Goal: Transaction & Acquisition: Purchase product/service

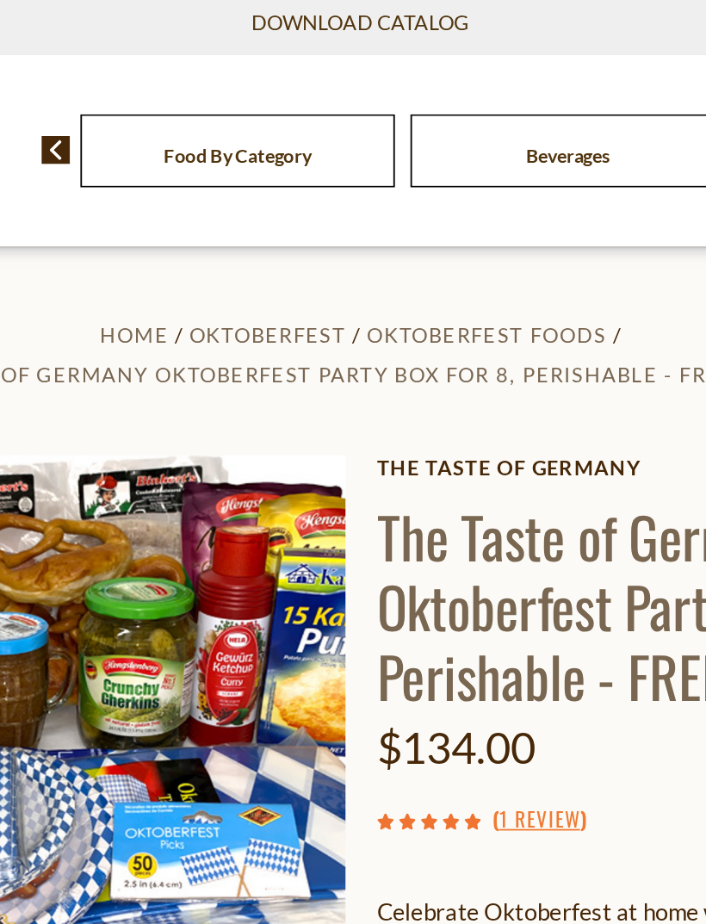
click at [356, 355] on span "Oktoberfest Foods" at bounding box center [422, 362] width 133 height 14
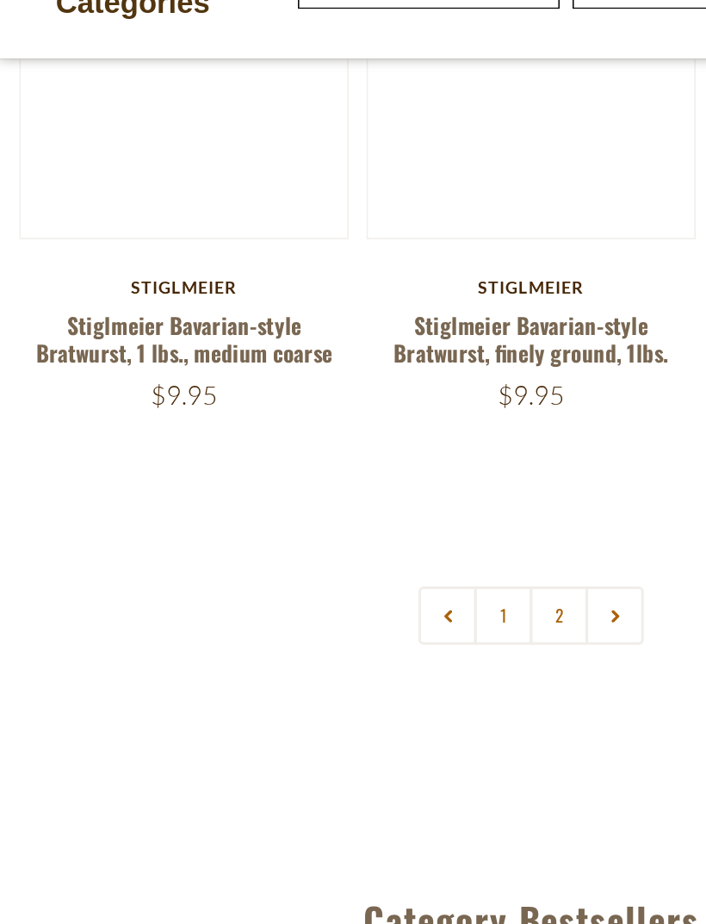
scroll to position [4696, 0]
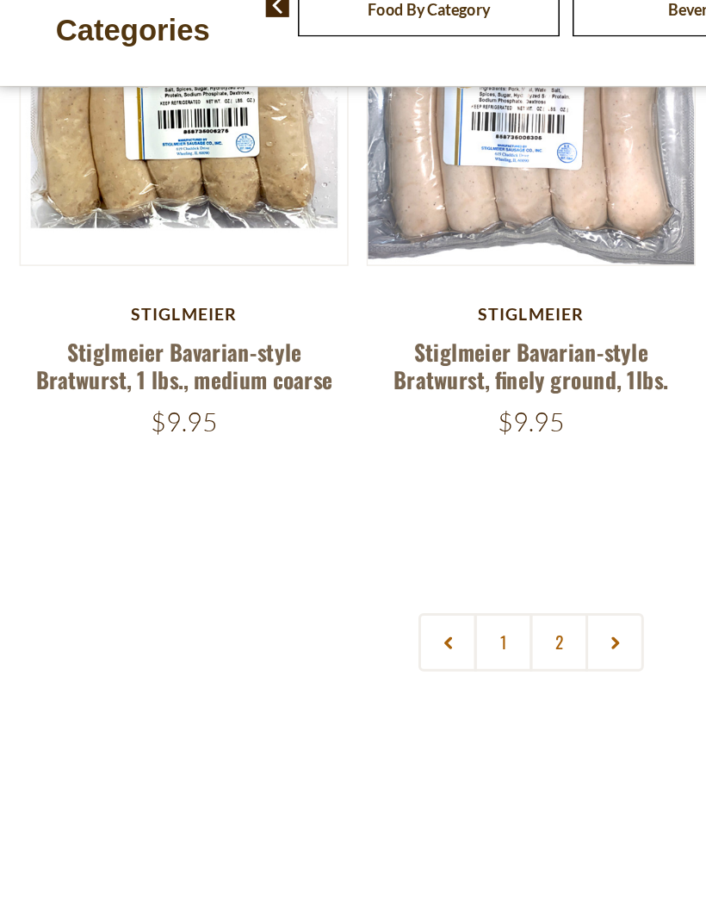
click at [370, 663] on link "2" at bounding box center [371, 682] width 39 height 39
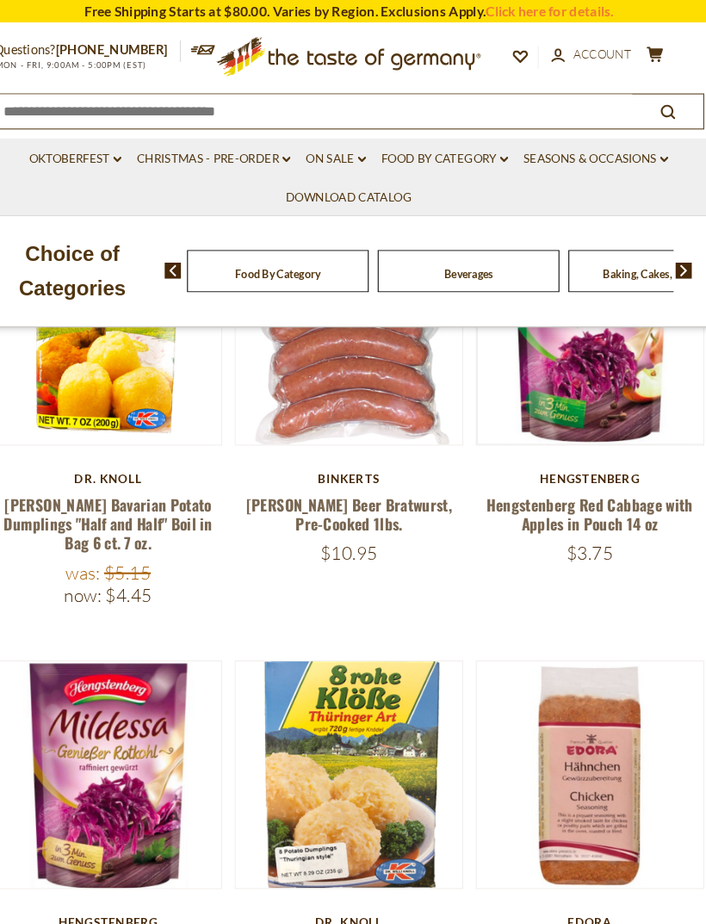
scroll to position [0, 0]
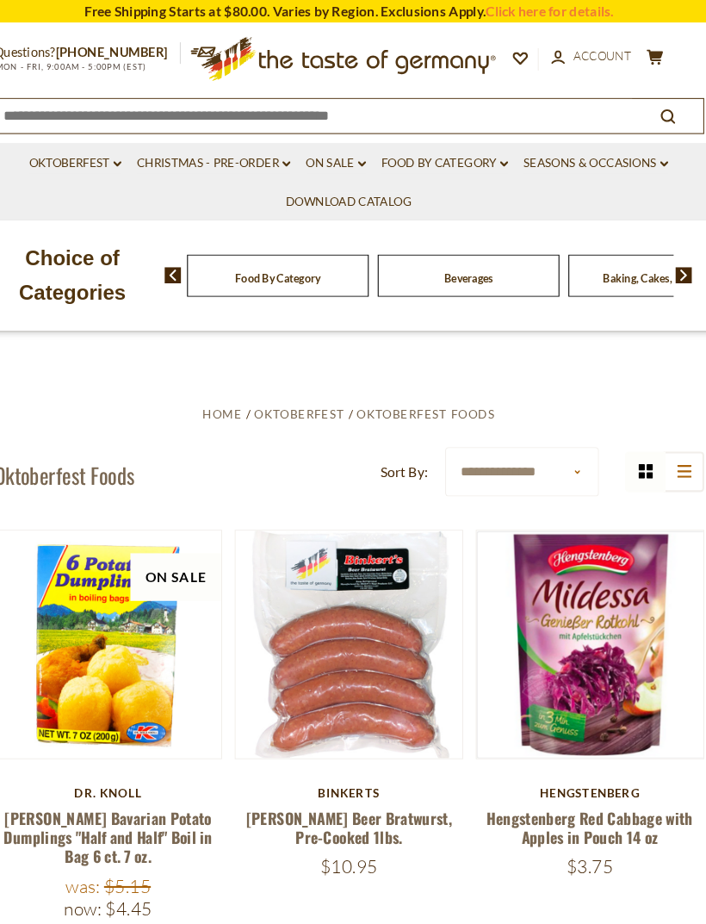
click at [227, 163] on link "Christmas - PRE-ORDER dropdown_arrow" at bounding box center [223, 156] width 147 height 19
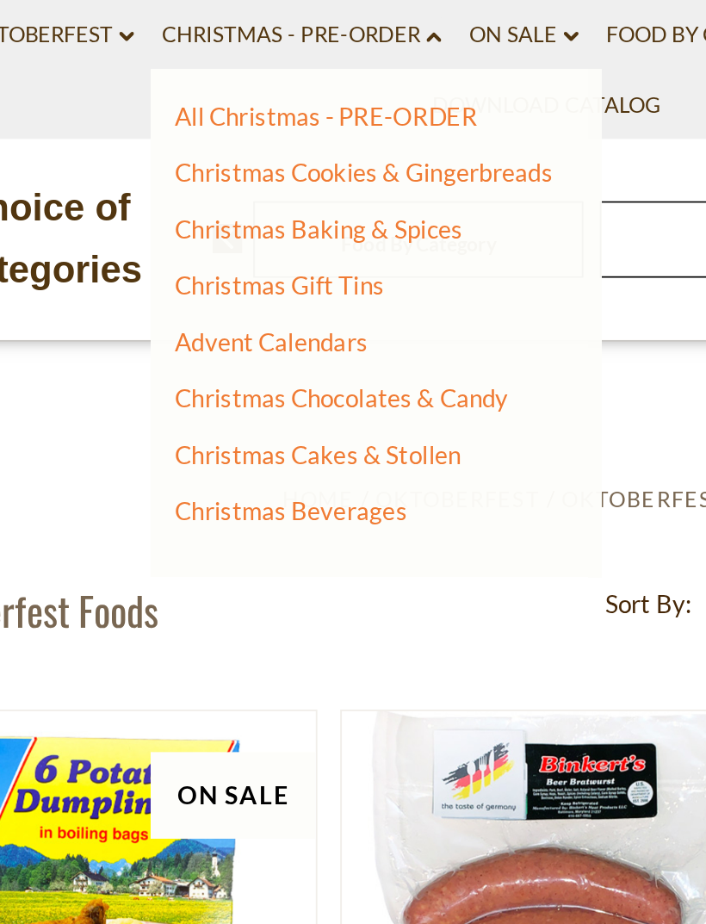
click at [171, 306] on link "Advent Calendars" at bounding box center [208, 313] width 102 height 15
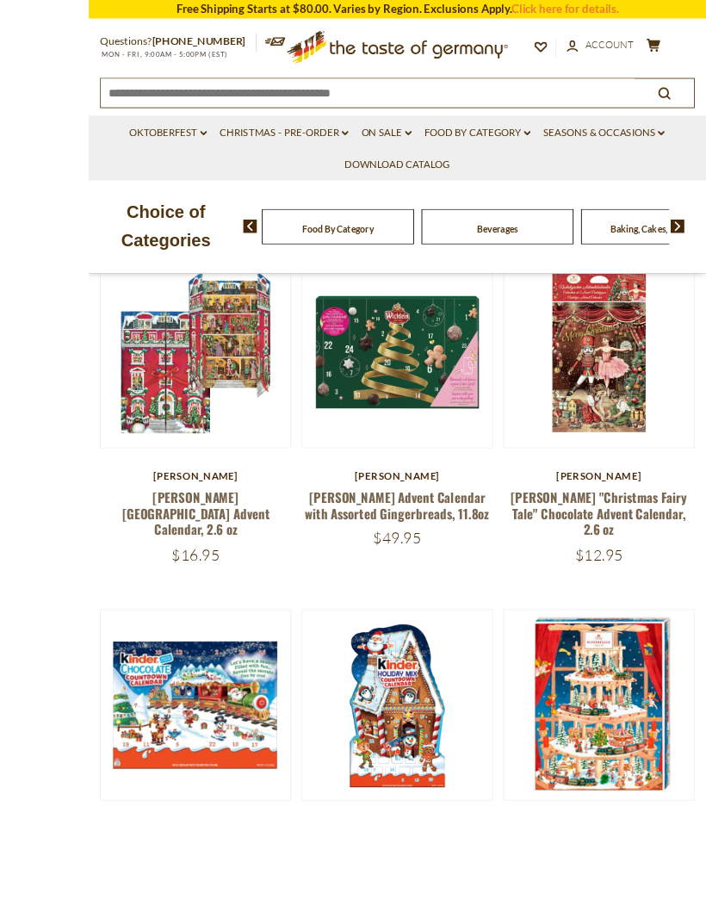
scroll to position [410, 0]
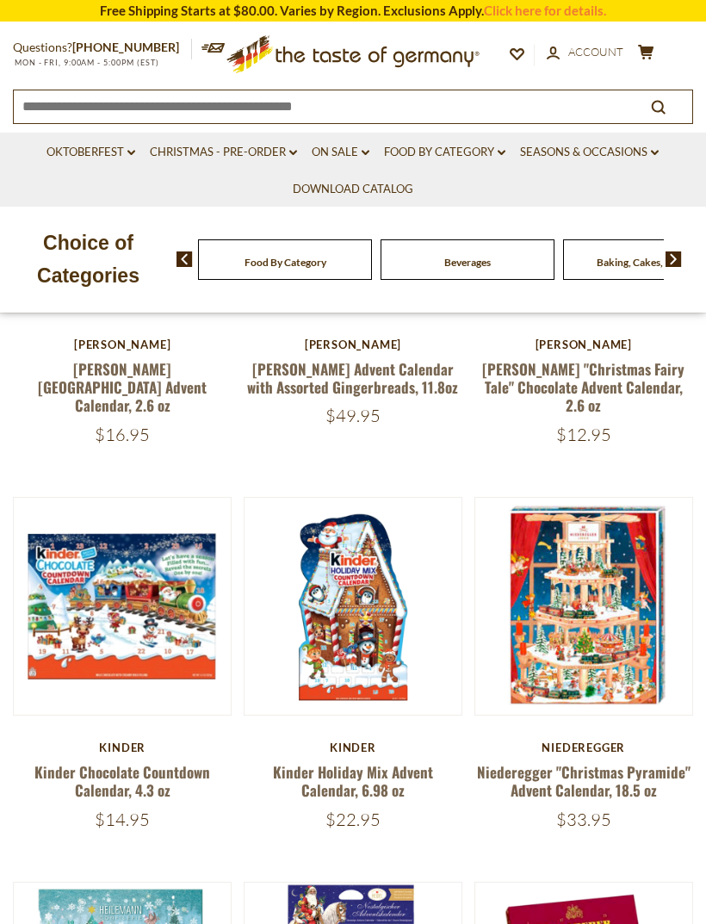
click at [641, 761] on link "Niederegger "Christmas Pyramide" Advent Calendar, 18.5 oz" at bounding box center [583, 781] width 213 height 40
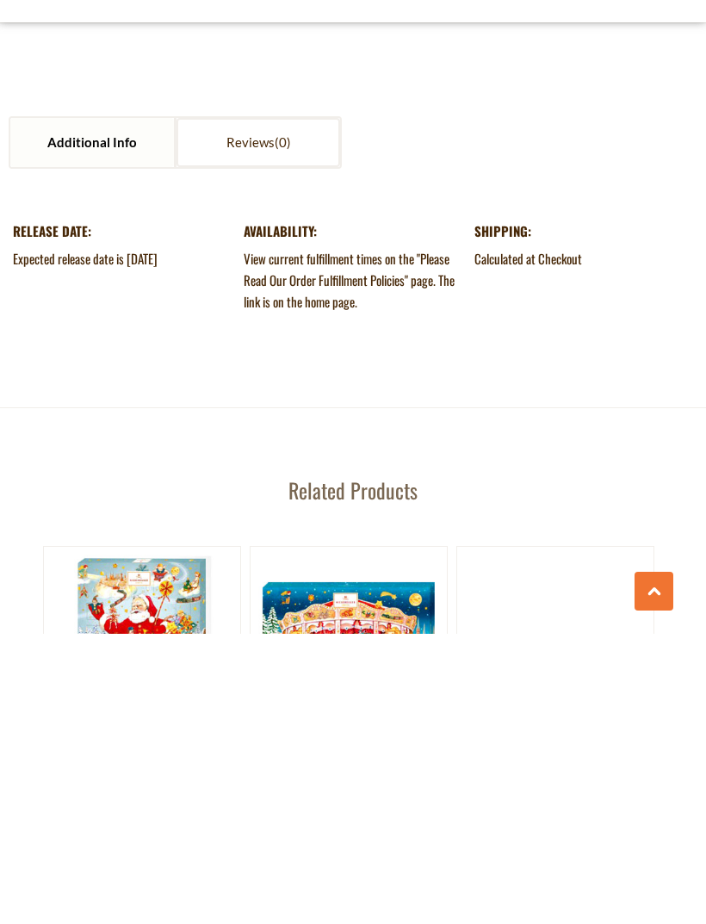
scroll to position [2126, 0]
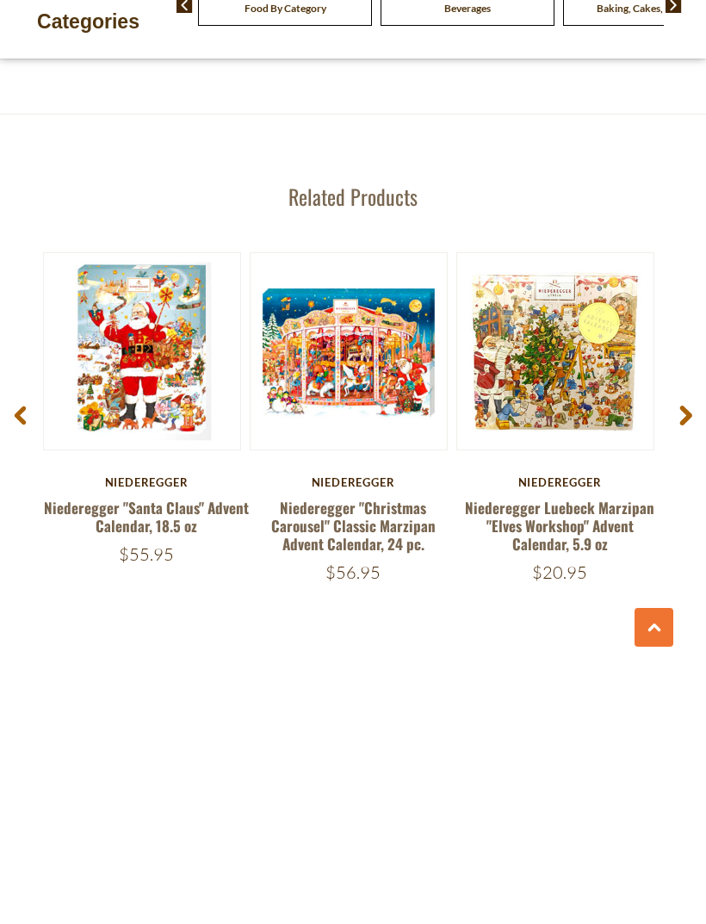
type input "**"
click at [684, 659] on use at bounding box center [686, 669] width 12 height 20
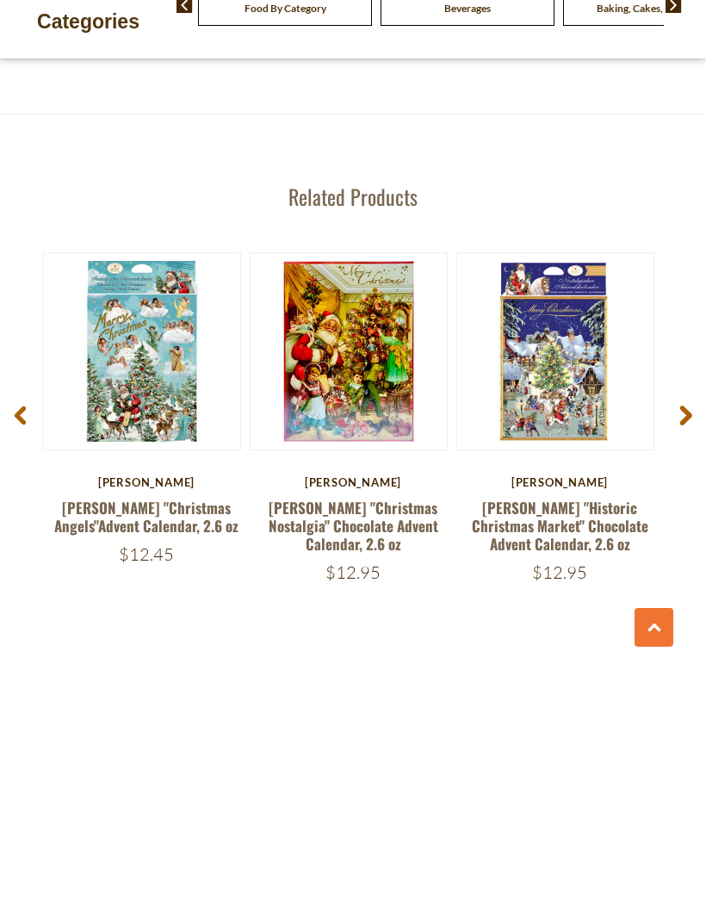
scroll to position [2381, 0]
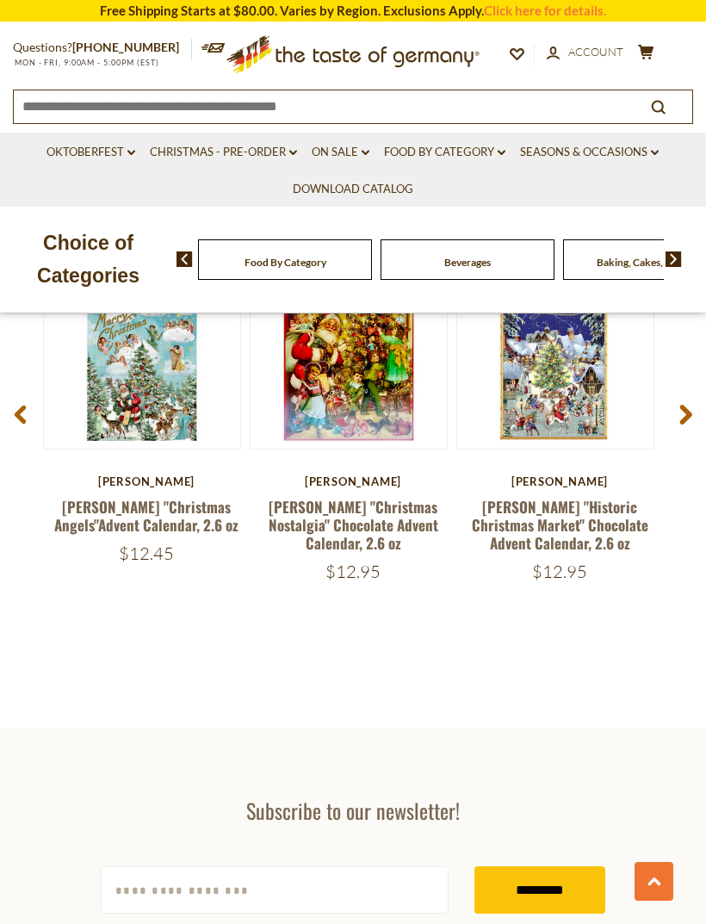
click at [685, 405] on icon at bounding box center [685, 415] width 13 height 21
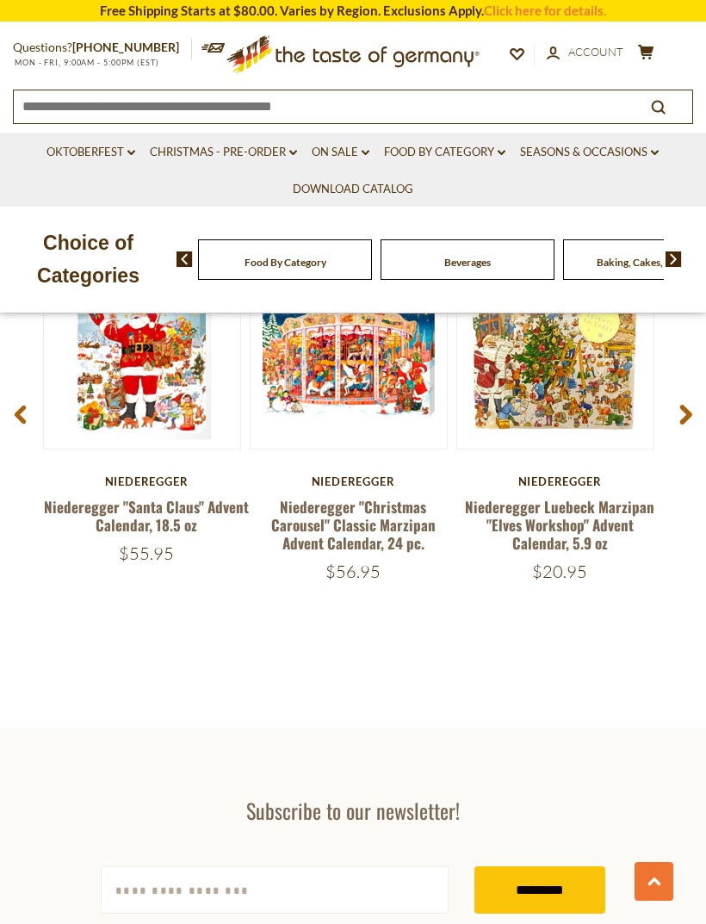
click at [416, 502] on link "Niederegger "Christmas Carousel" Classic Marzipan Advent Calendar, 24 pc." at bounding box center [353, 525] width 164 height 59
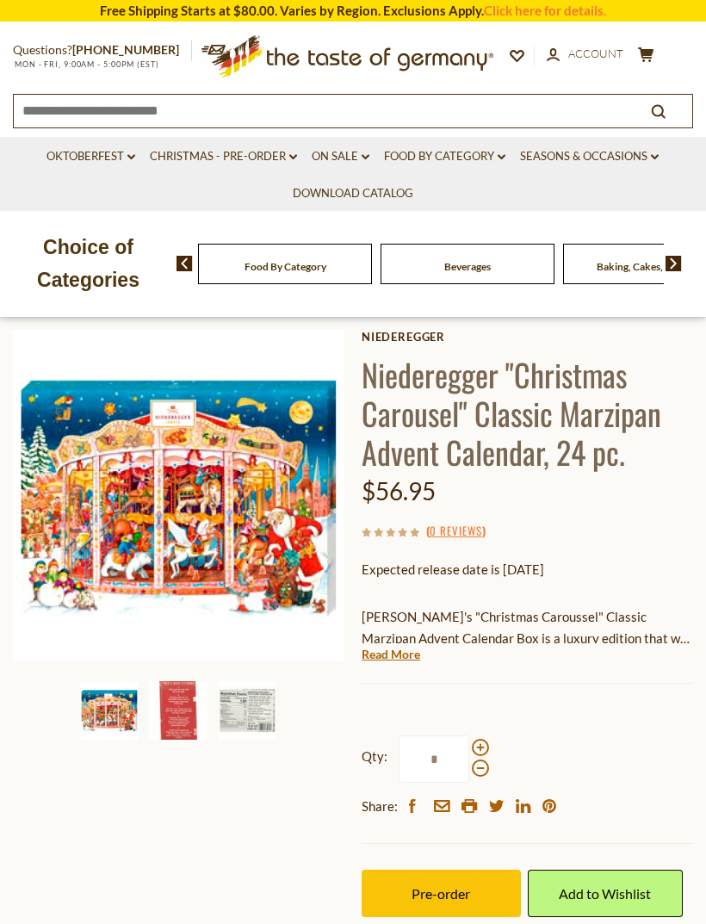
scroll to position [51, 0]
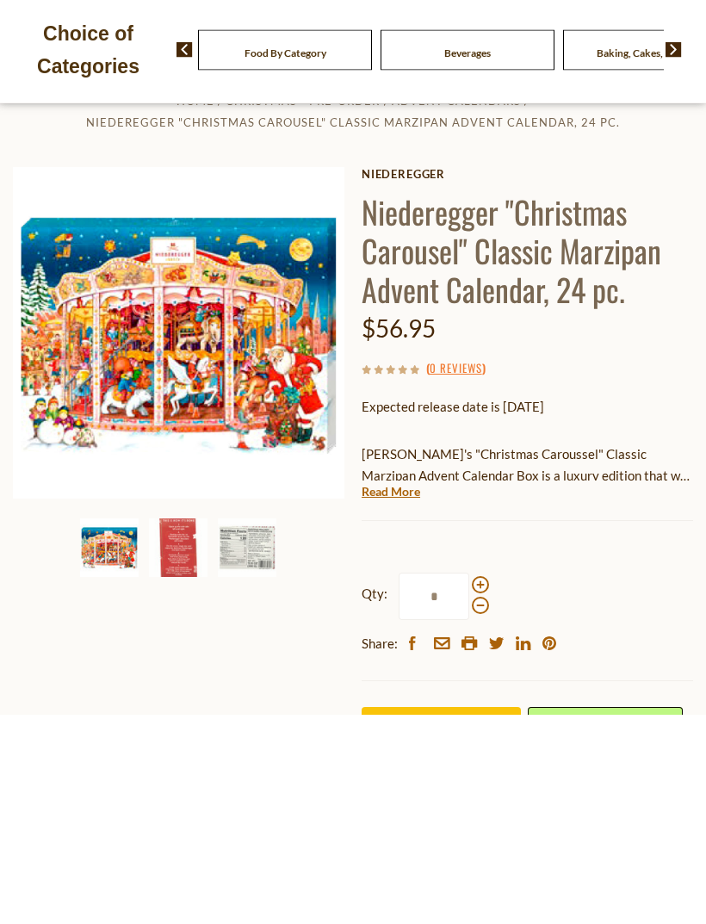
click at [265, 728] on img at bounding box center [247, 757] width 59 height 59
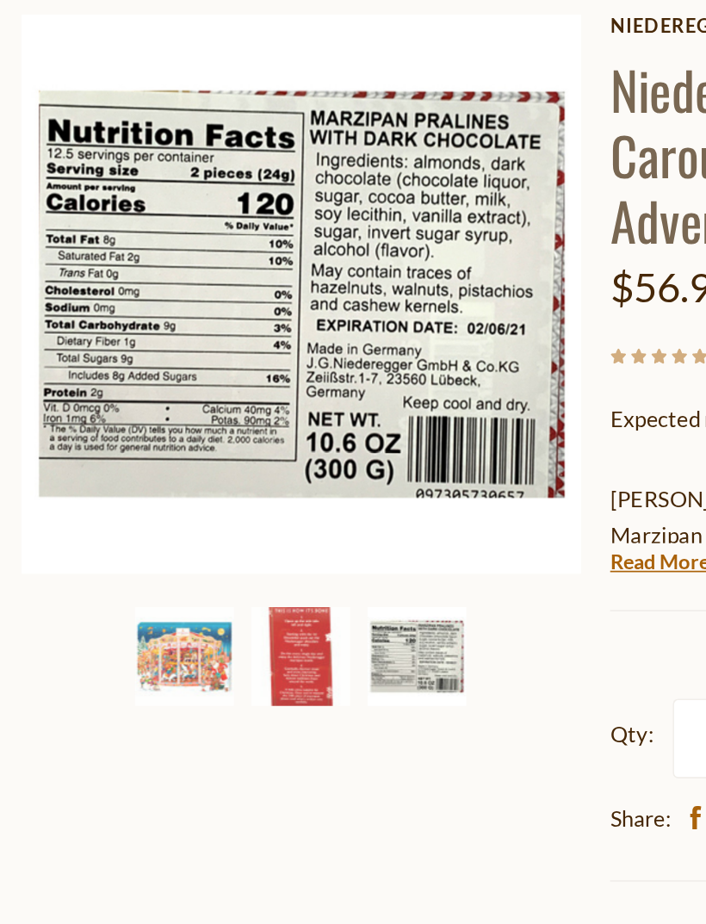
scroll to position [75, 0]
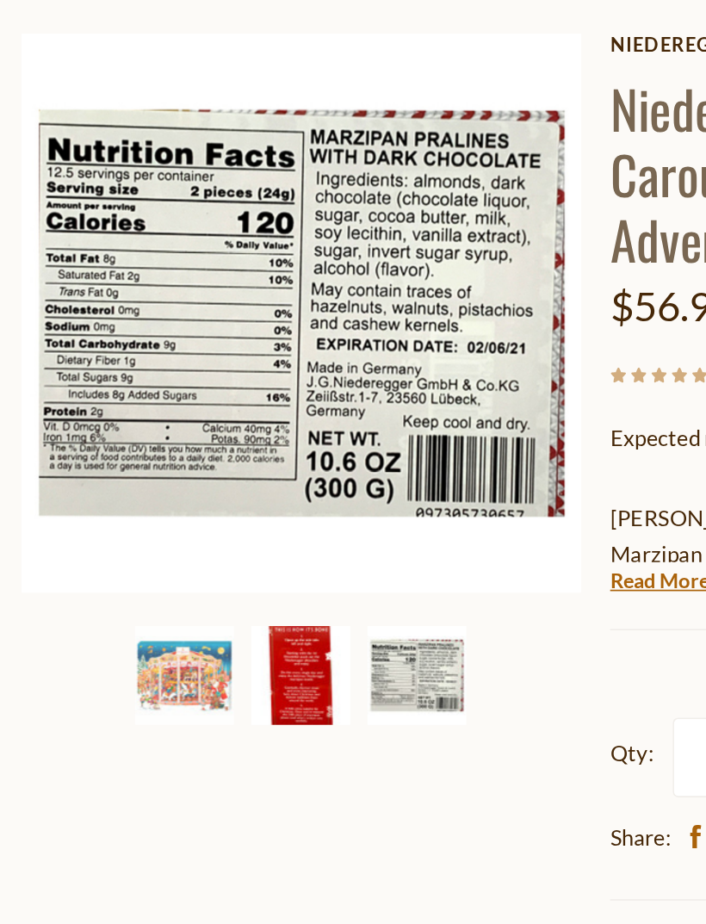
click at [190, 704] on img at bounding box center [178, 733] width 59 height 59
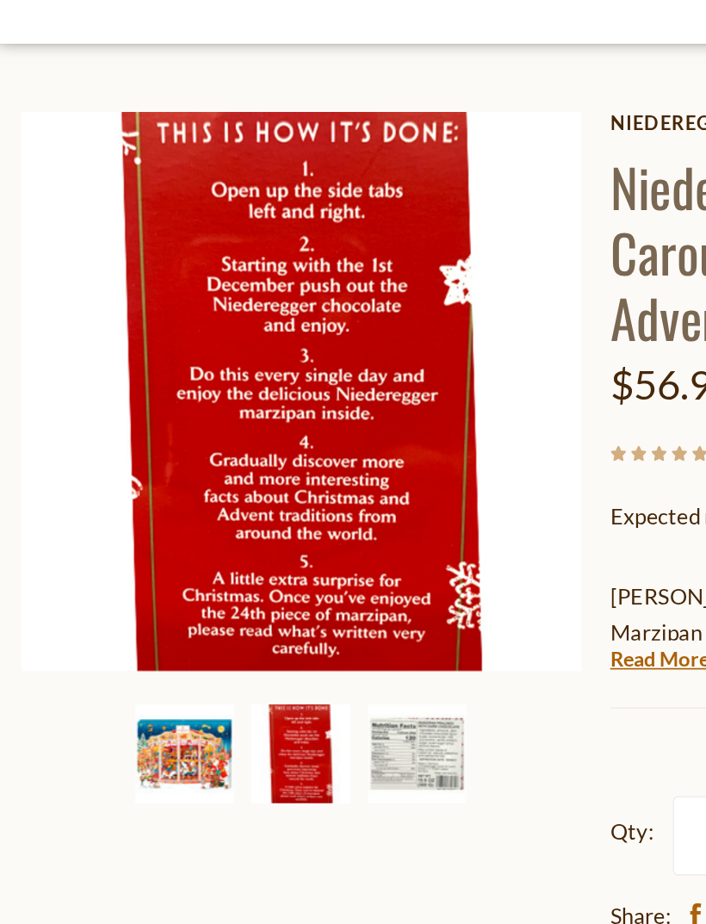
click at [122, 704] on img at bounding box center [109, 733] width 59 height 59
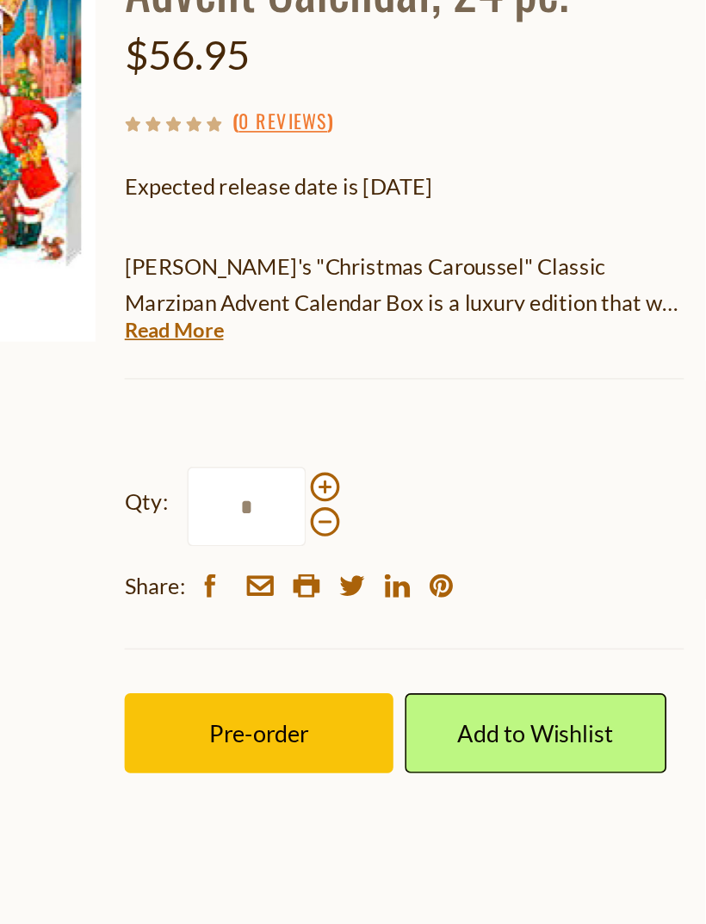
scroll to position [214, 0]
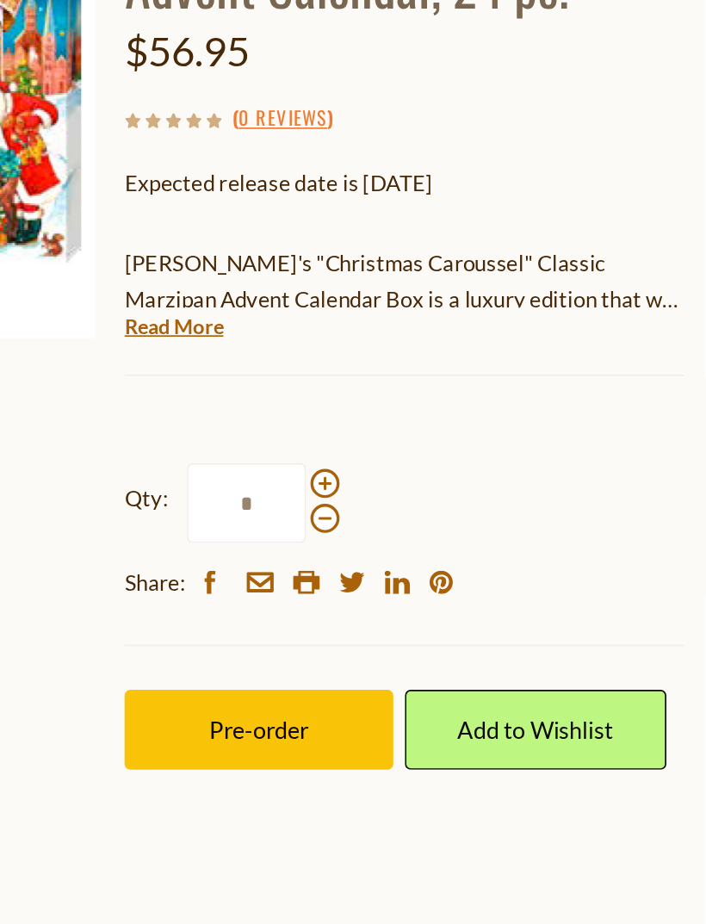
click at [362, 525] on link "Read More" at bounding box center [391, 533] width 59 height 17
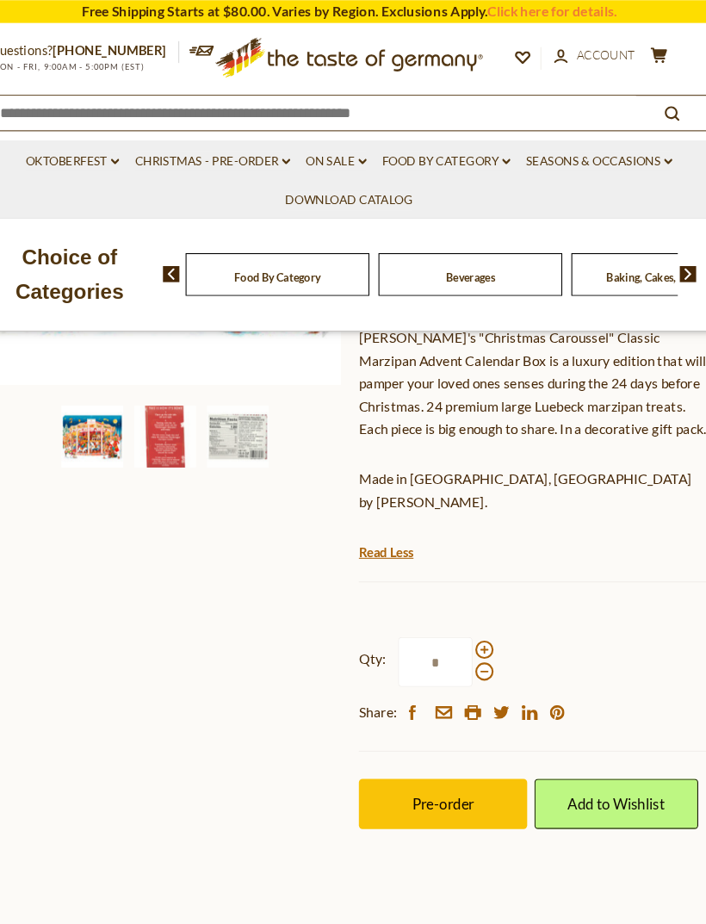
scroll to position [395, 0]
click at [448, 752] on span "Pre-order" at bounding box center [440, 760] width 59 height 16
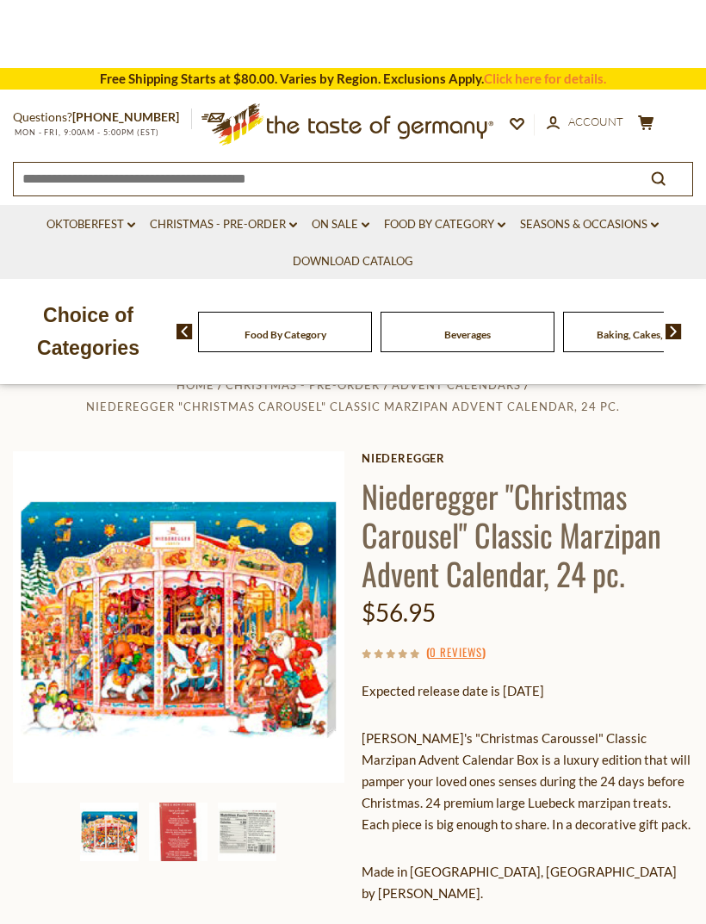
scroll to position [0, 0]
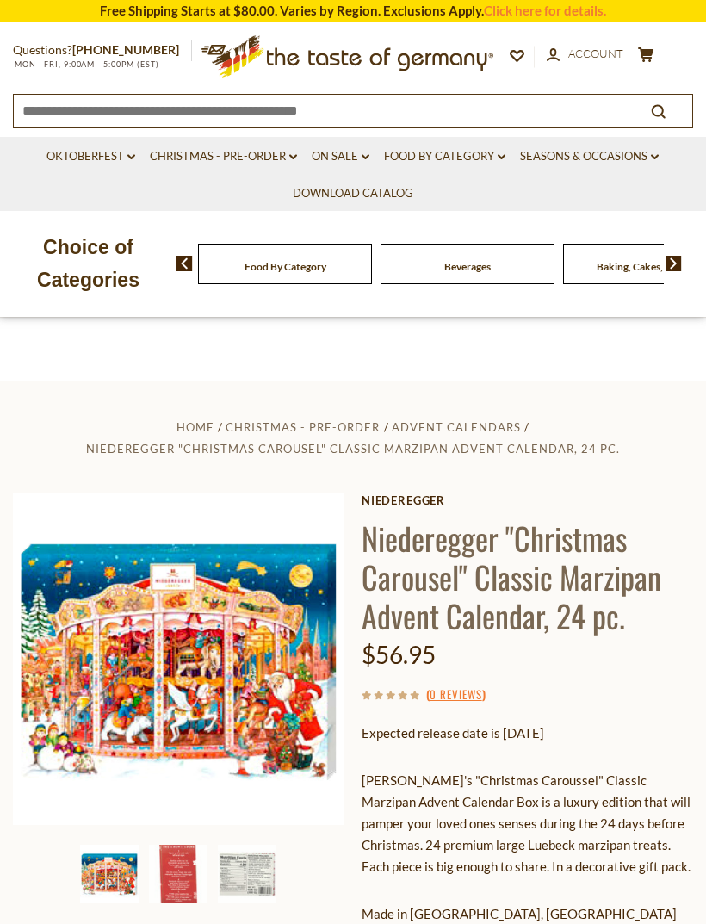
click at [641, 62] on button "cart $56.95" at bounding box center [646, 57] width 22 height 22
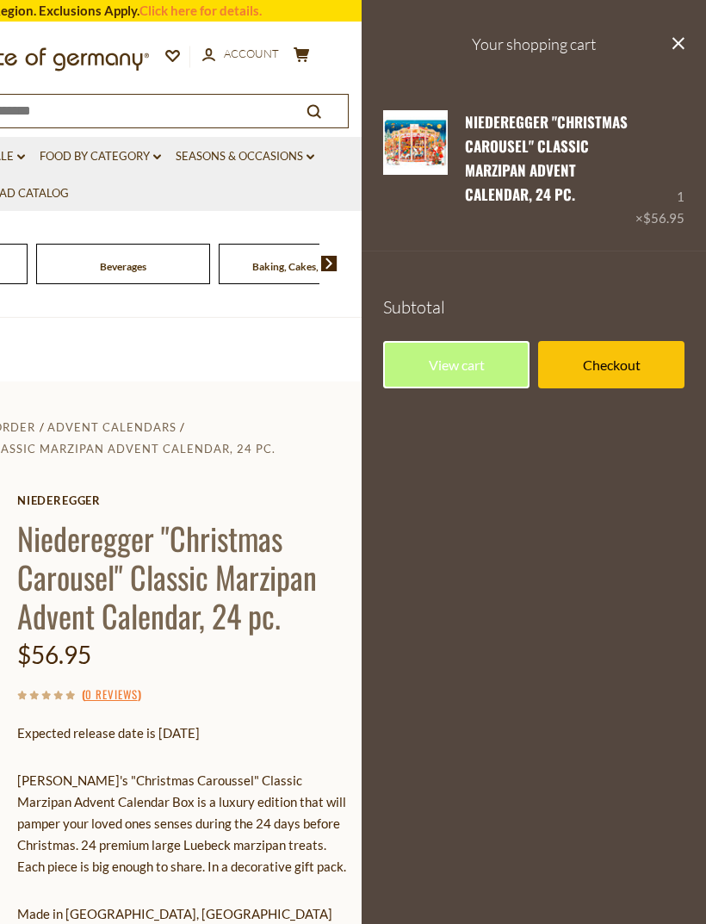
click at [665, 53] on h3 "Your shopping cart" at bounding box center [534, 44] width 344 height 89
click at [673, 49] on button "close" at bounding box center [677, 45] width 13 height 22
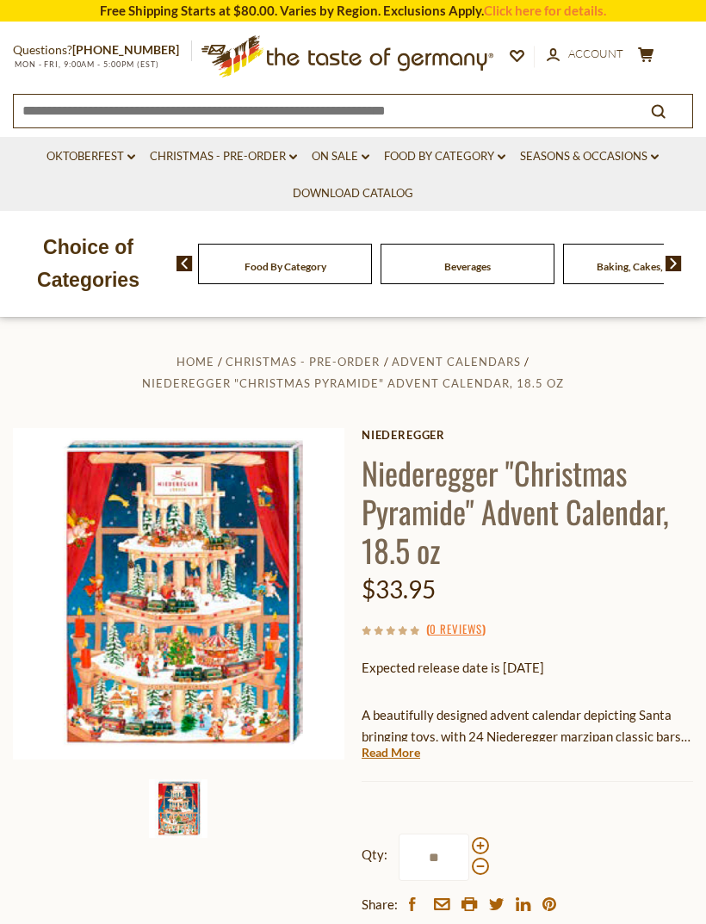
click at [236, 151] on link "Christmas - PRE-ORDER dropdown_arrow" at bounding box center [223, 156] width 147 height 19
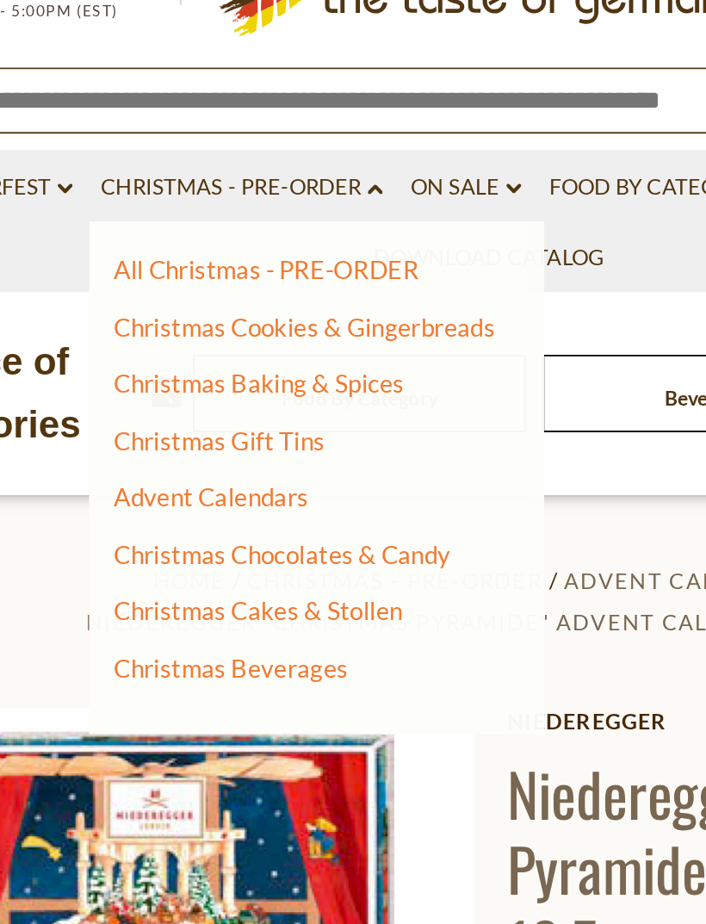
click at [213, 340] on link "Christmas Chocolates & Candy" at bounding box center [245, 347] width 176 height 15
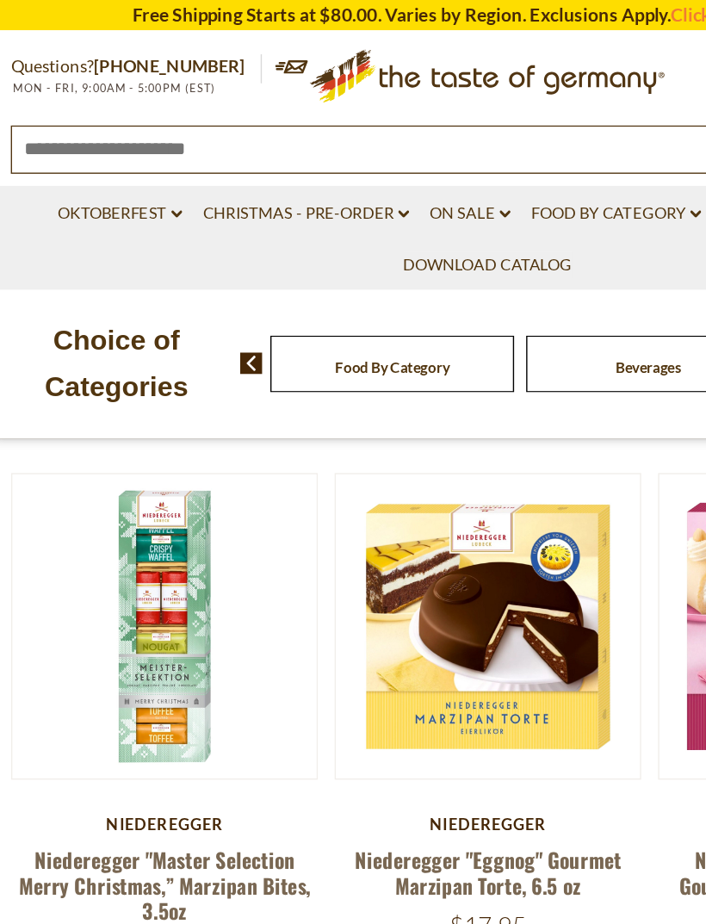
scroll to position [2361, 0]
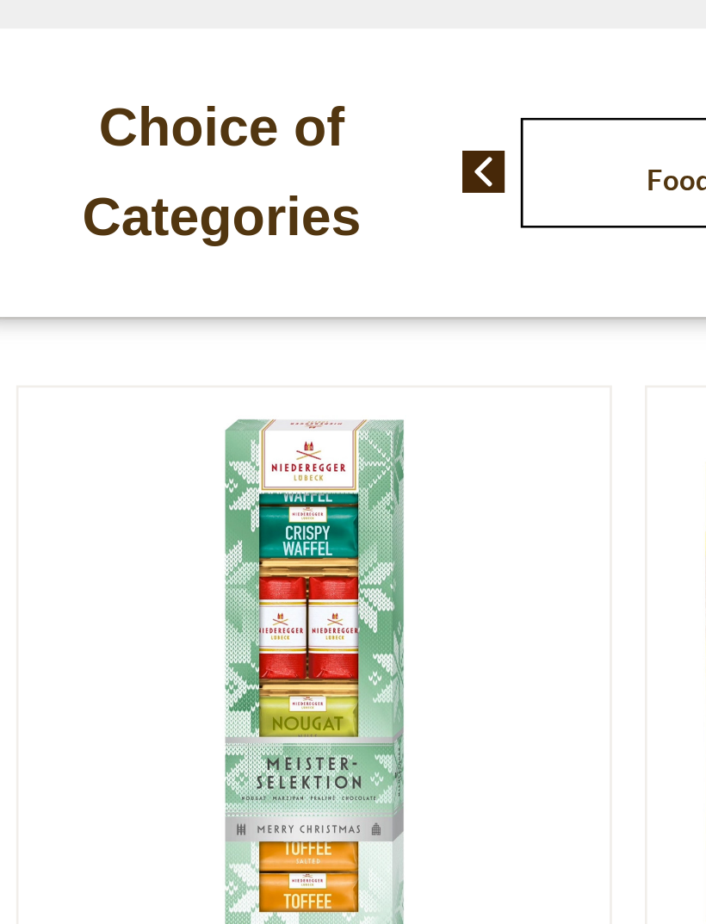
click at [147, 186] on button "Quick View" at bounding box center [123, 166] width 116 height 39
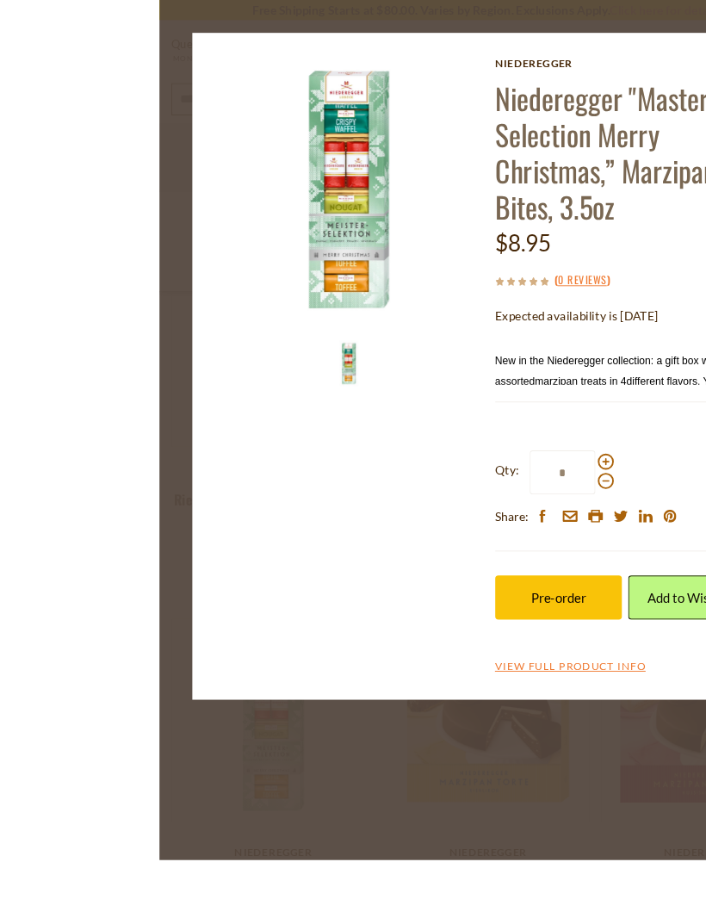
scroll to position [2071, 0]
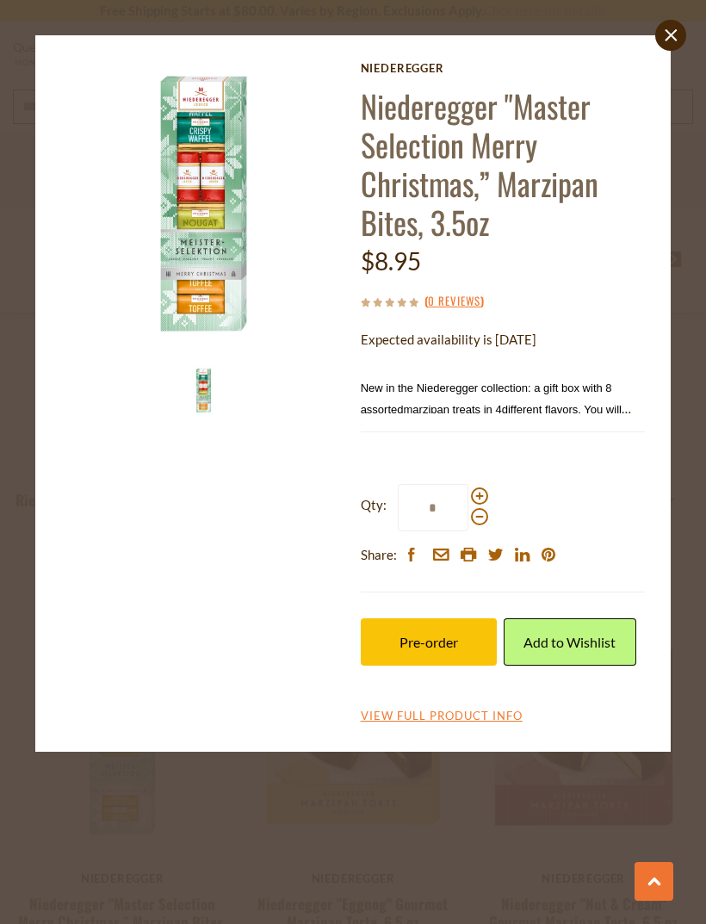
click at [676, 22] on link "close" at bounding box center [670, 35] width 31 height 31
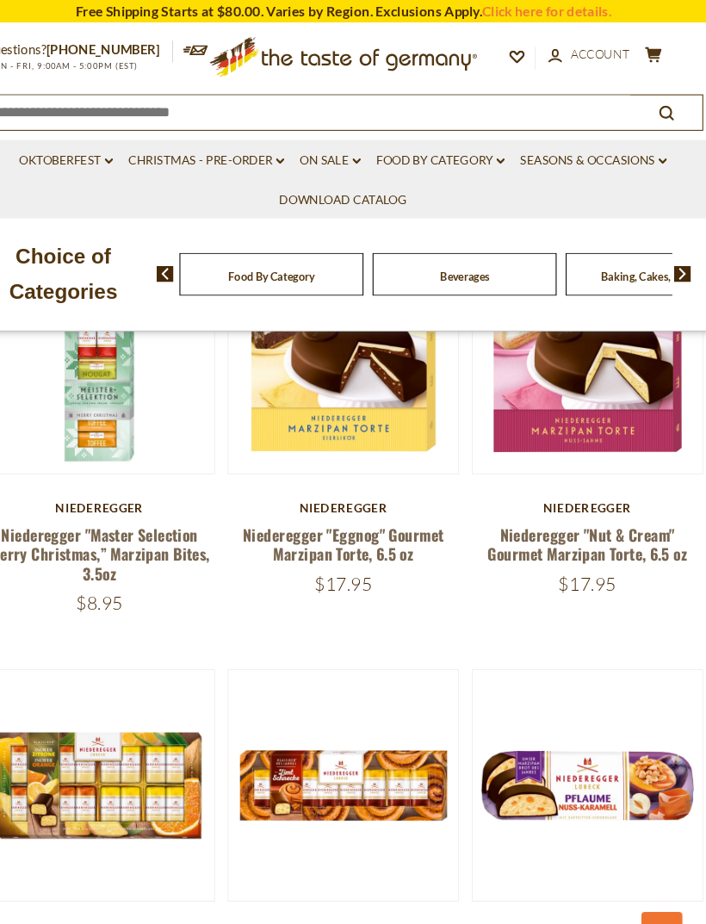
scroll to position [0, 0]
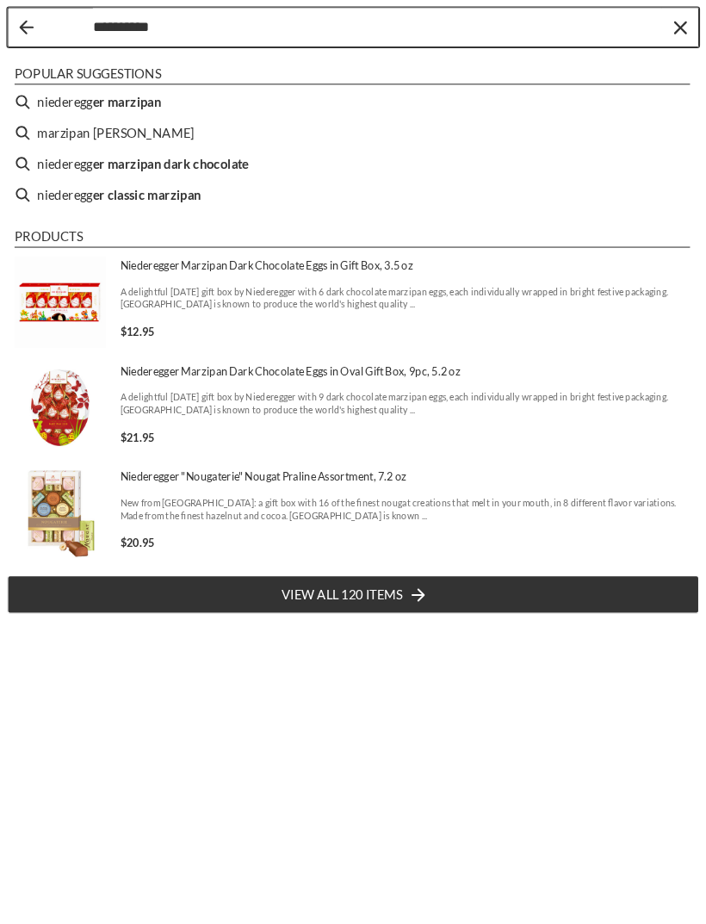
type input "**********"
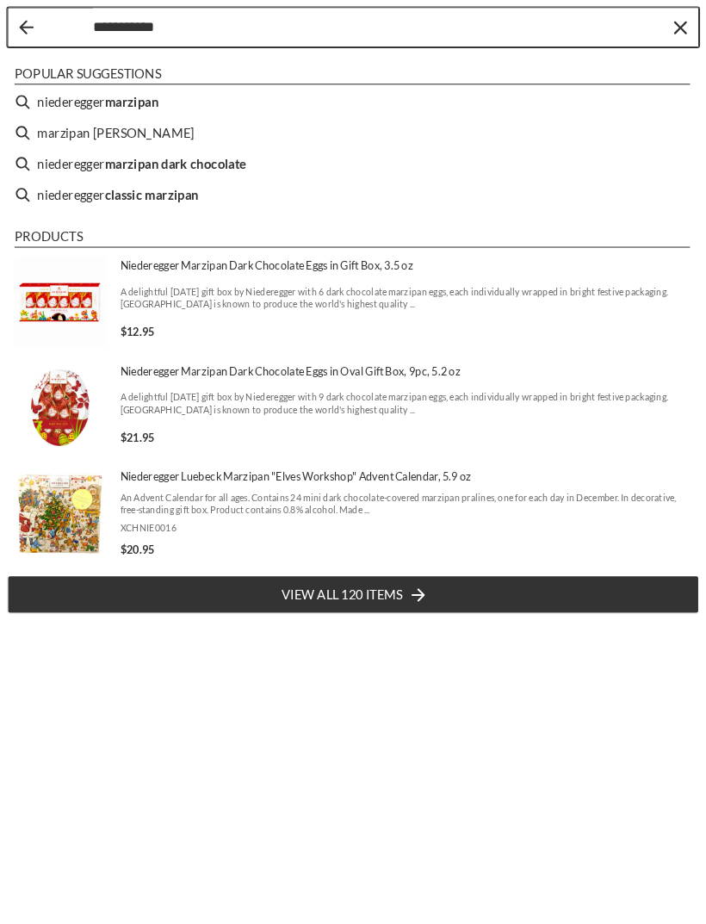
type input "**********"
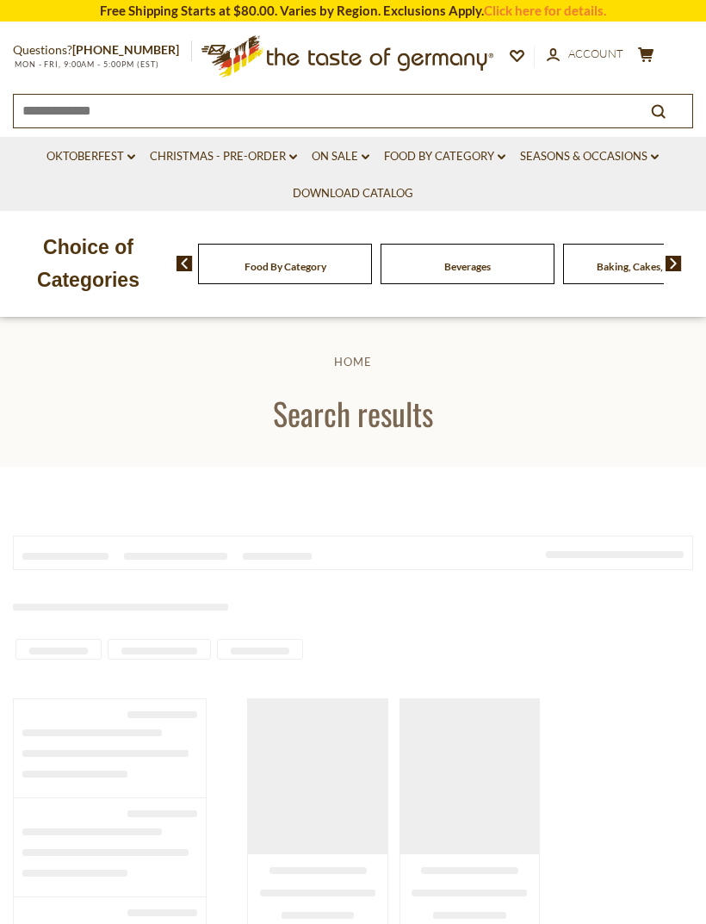
type input "**********"
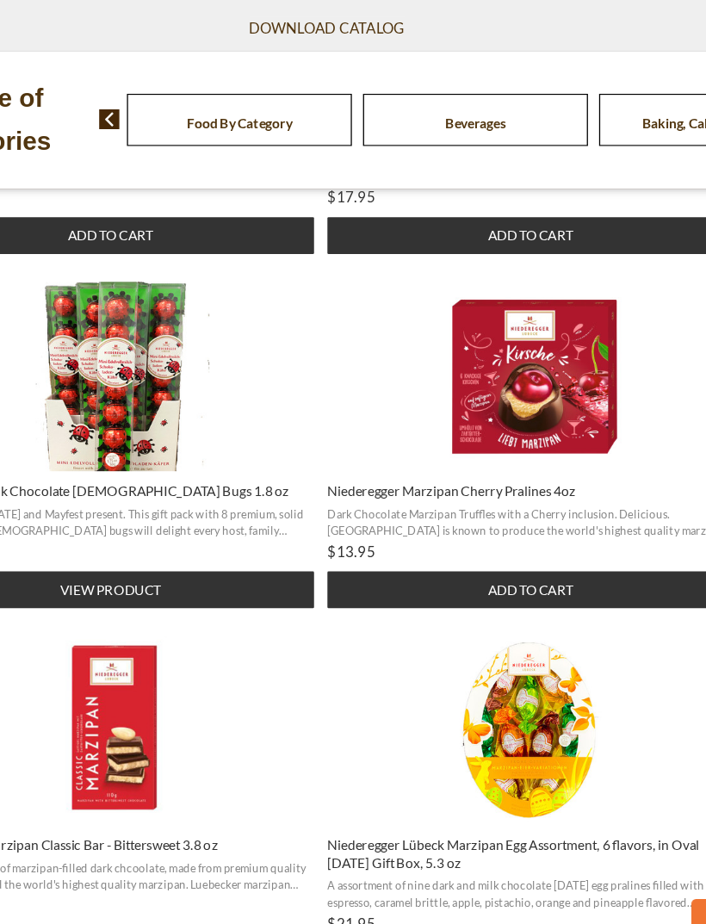
scroll to position [1706, 0]
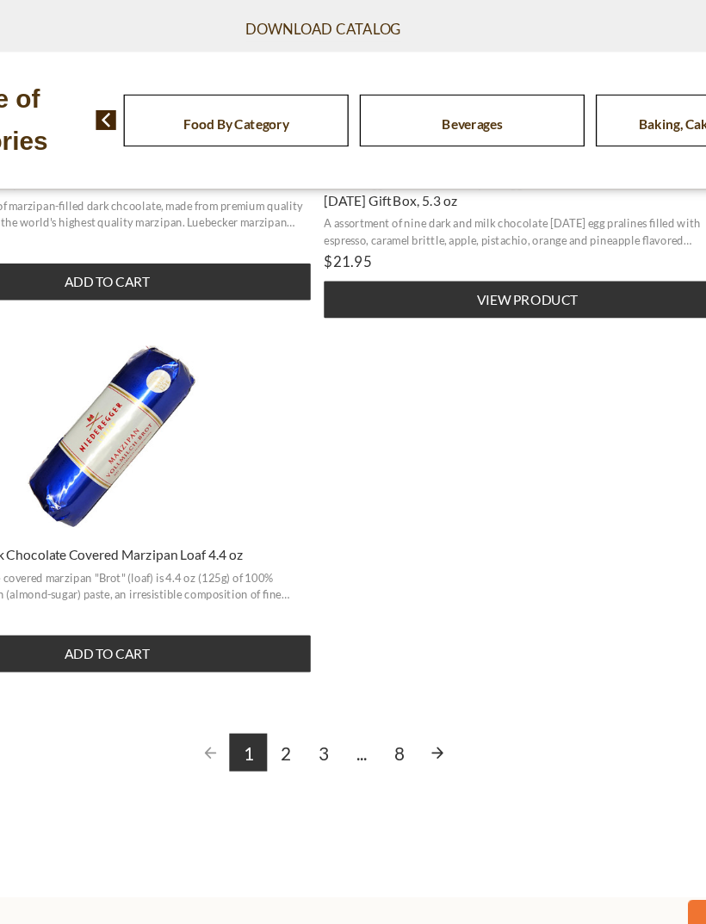
click at [309, 733] on link "2" at bounding box center [323, 747] width 29 height 29
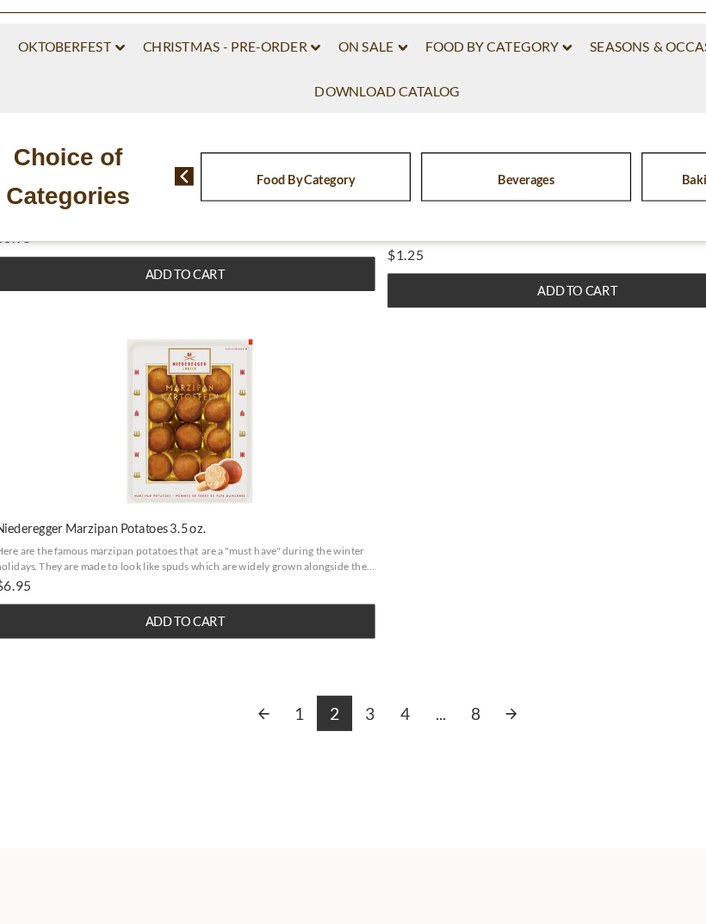
scroll to position [2260, 0]
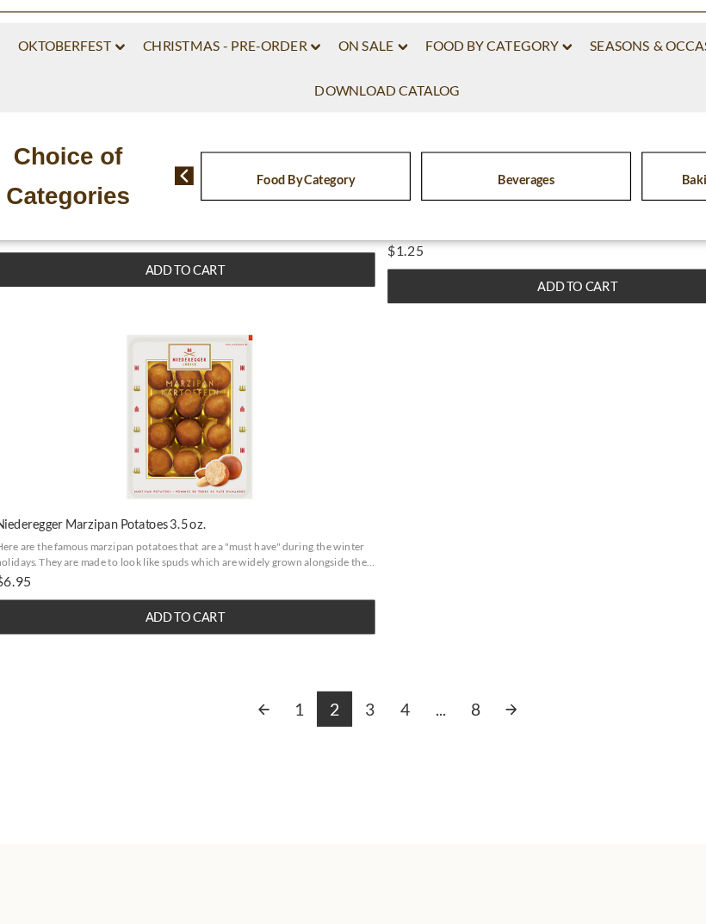
click at [324, 686] on link "3" at bounding box center [338, 700] width 29 height 29
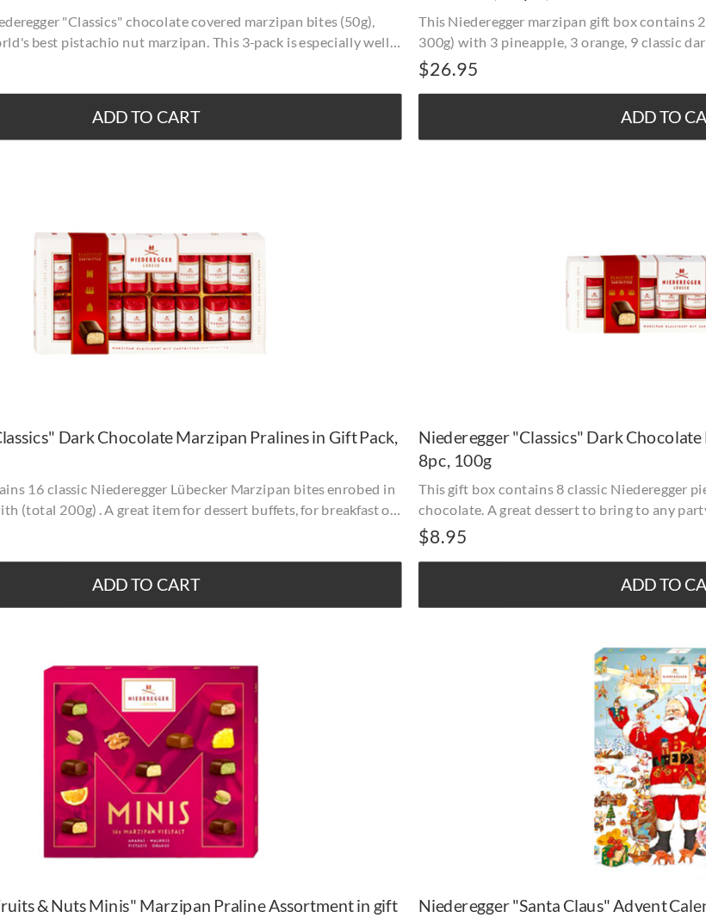
scroll to position [1618, 0]
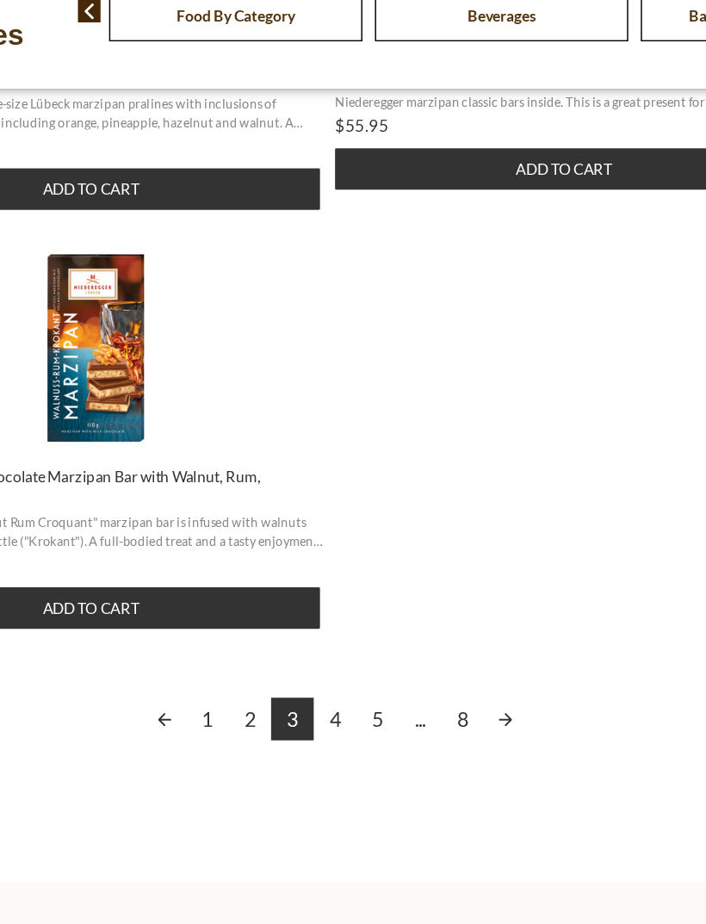
click at [338, 730] on link "4" at bounding box center [352, 744] width 29 height 29
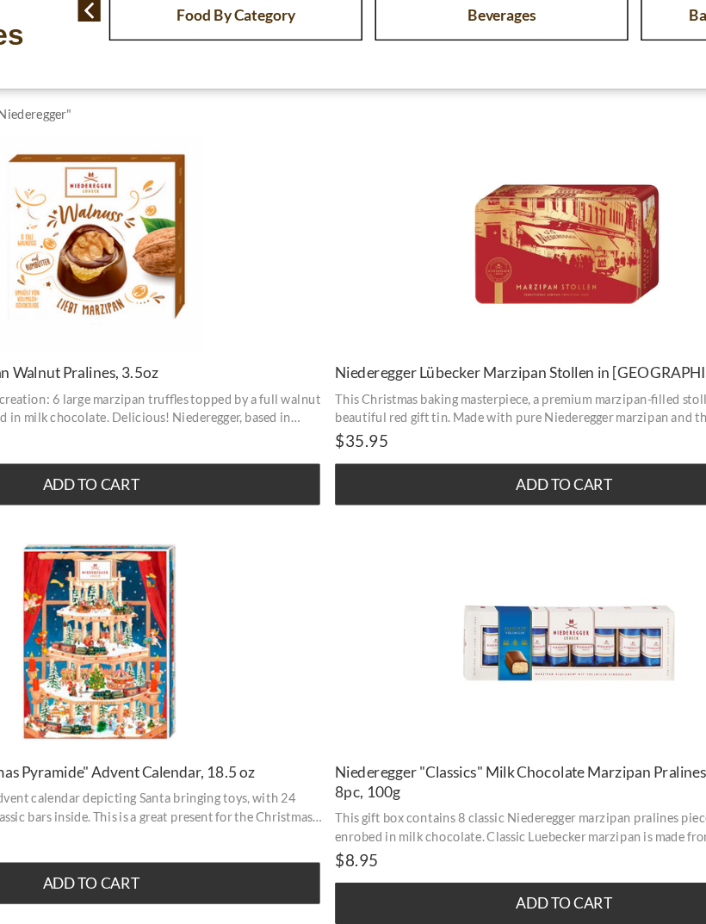
scroll to position [319, 0]
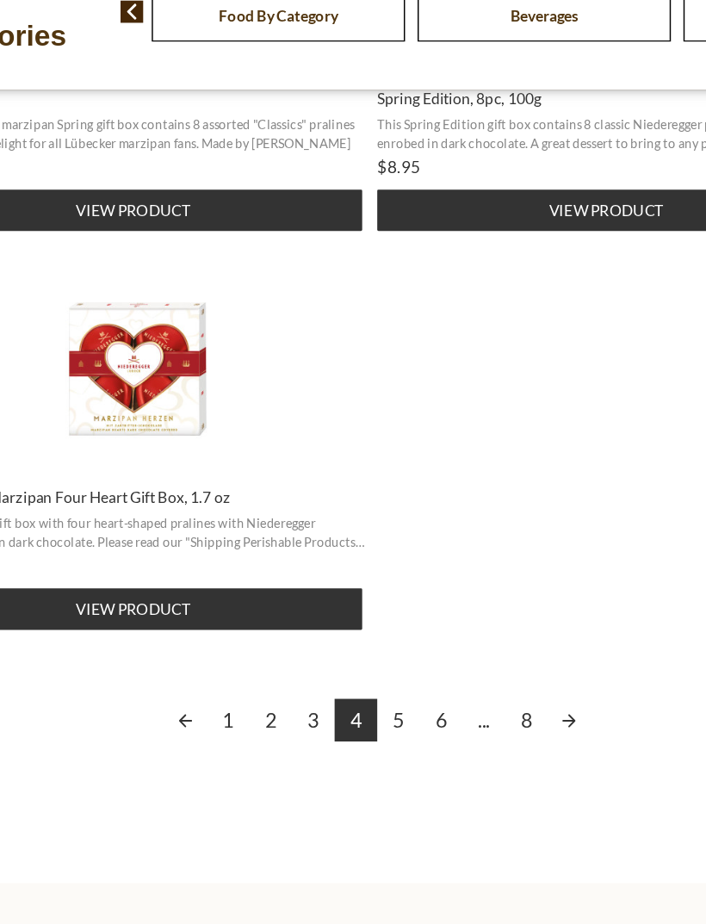
click at [353, 731] on link "5" at bounding box center [367, 745] width 29 height 29
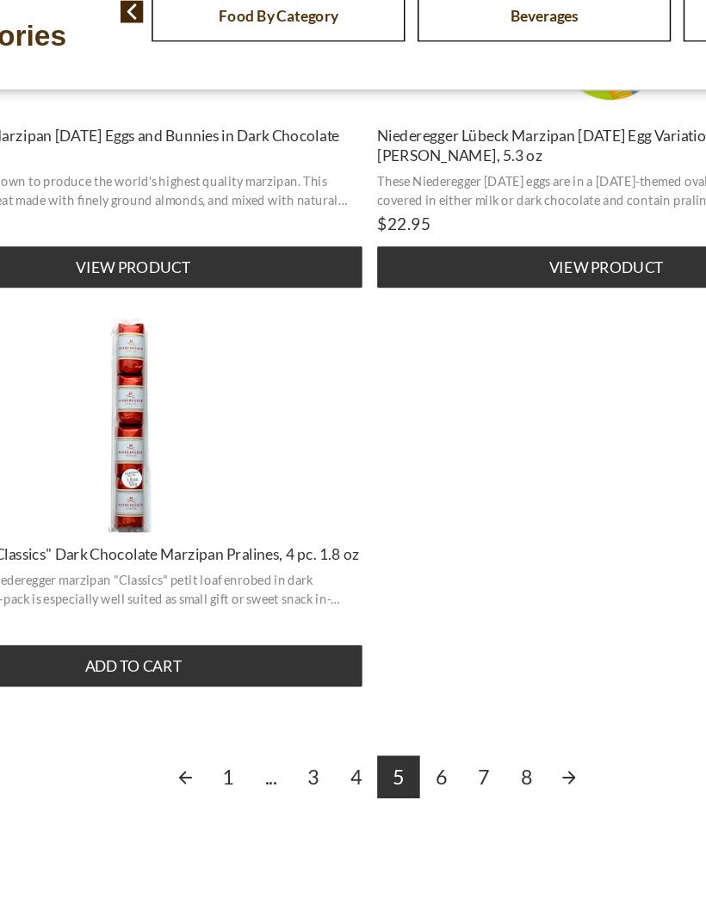
click at [382, 770] on link "6" at bounding box center [396, 784] width 29 height 29
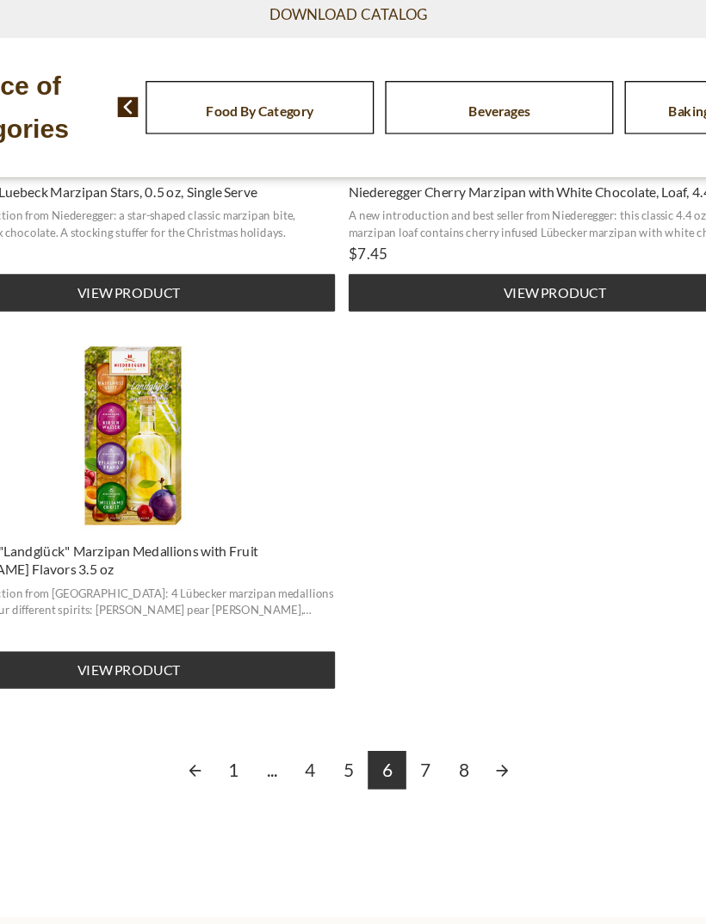
scroll to position [2174, 0]
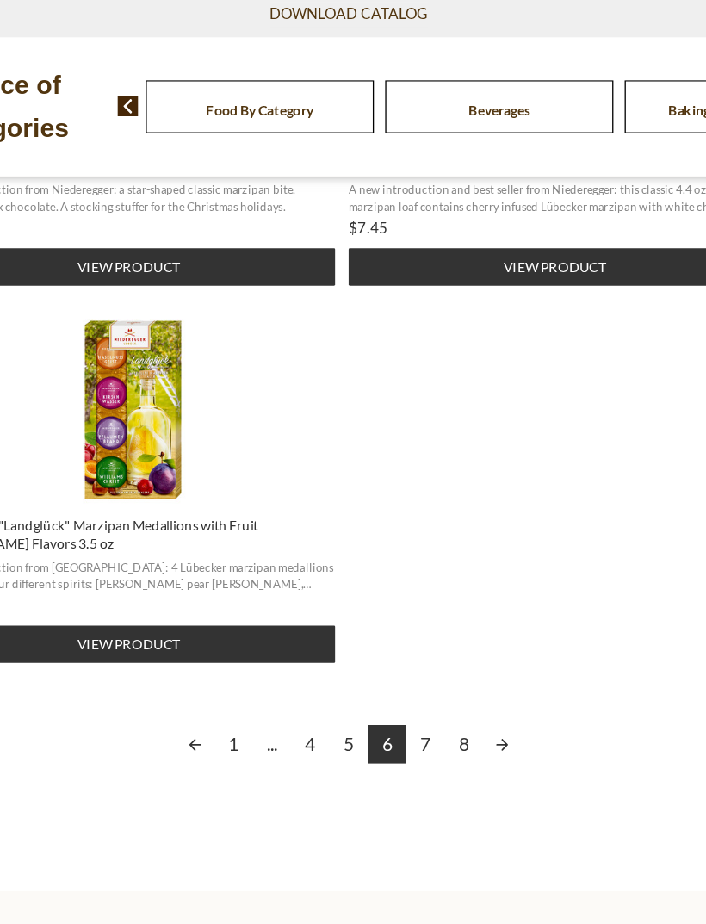
click at [397, 731] on link "7" at bounding box center [411, 745] width 29 height 29
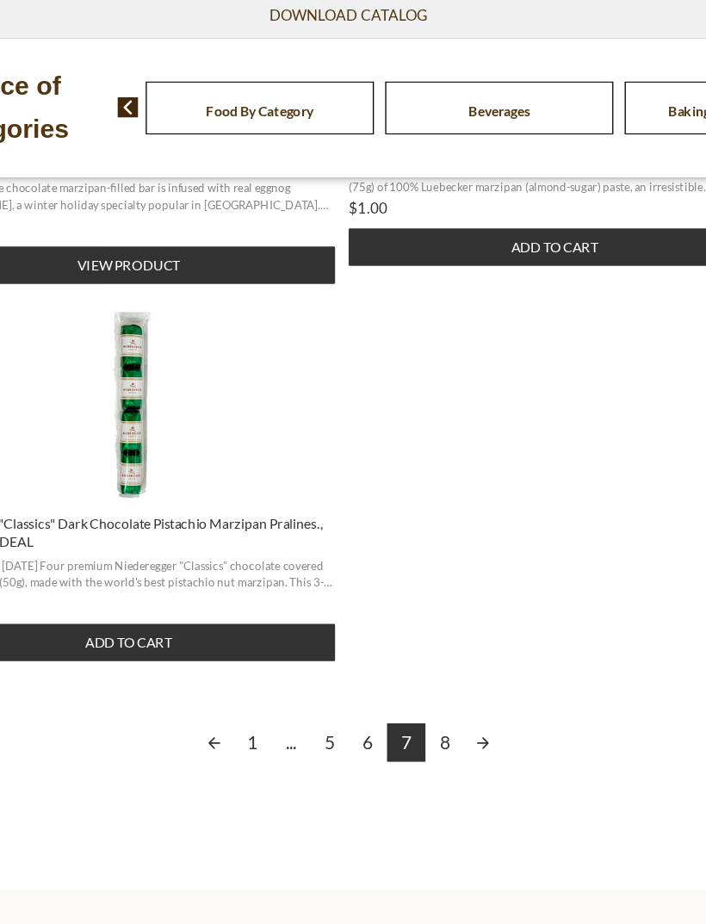
click at [411, 728] on link "8" at bounding box center [425, 742] width 29 height 29
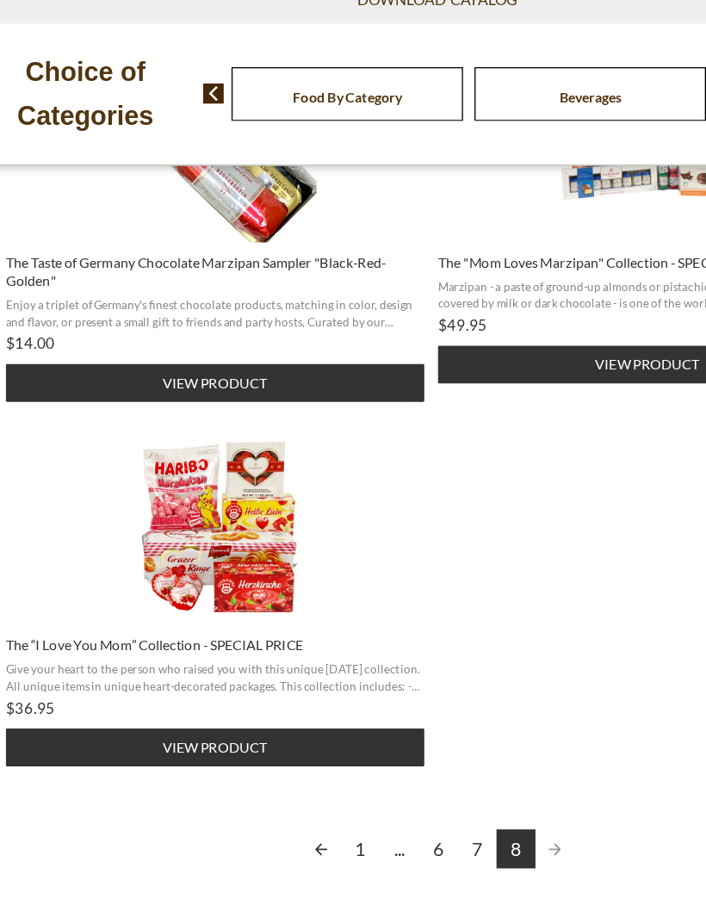
scroll to position [2045, 0]
